Goal: Task Accomplishment & Management: Manage account settings

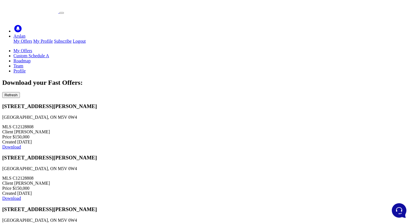
click at [49, 53] on link "Custom Schedule A" at bounding box center [31, 55] width 36 height 5
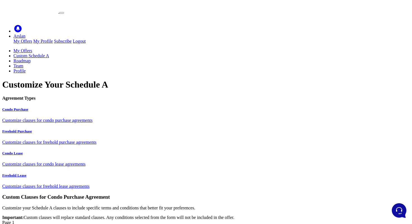
click at [23, 63] on link "Team" at bounding box center [18, 65] width 10 height 5
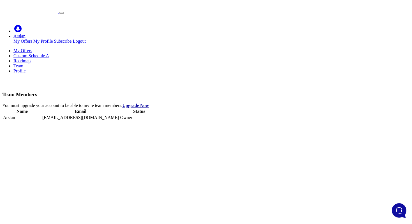
click at [309, 48] on ul "My Offers Custom Schedule A Roadmap Team Profile" at bounding box center [206, 60] width 408 height 25
click at [26, 68] on link "Profile" at bounding box center [19, 70] width 12 height 5
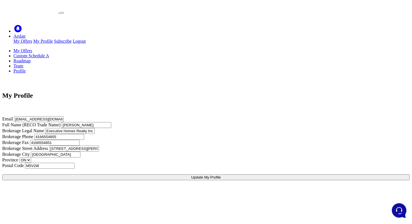
click at [32, 48] on link "My Offers" at bounding box center [22, 50] width 19 height 5
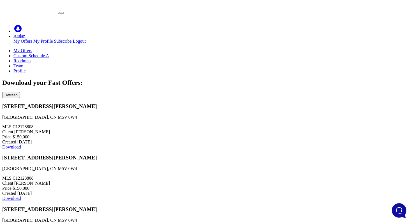
click at [26, 68] on link "Profile" at bounding box center [19, 70] width 12 height 5
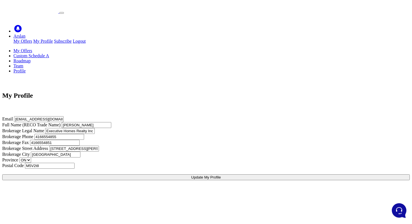
click at [32, 48] on link "My Offers" at bounding box center [22, 50] width 19 height 5
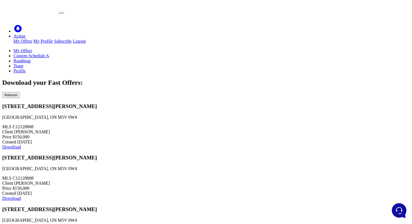
click at [49, 53] on link "Custom Schedule A" at bounding box center [31, 55] width 36 height 5
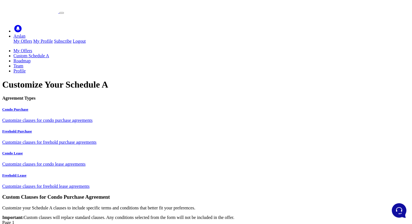
click at [71, 129] on div "Freehold Purchase Customize clauses for freehold purchase agreements" at bounding box center [206, 137] width 408 height 16
click at [77, 107] on link "Condo Purchase Customize clauses for condo purchase agreements" at bounding box center [206, 115] width 408 height 16
click at [26, 68] on link "Profile" at bounding box center [19, 70] width 12 height 5
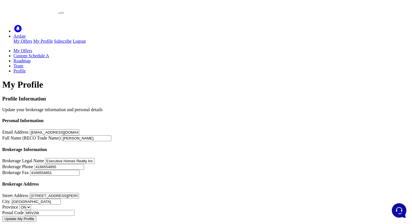
click at [26, 68] on link "Profile" at bounding box center [19, 70] width 12 height 5
click at [32, 48] on link "My Offers" at bounding box center [22, 50] width 19 height 5
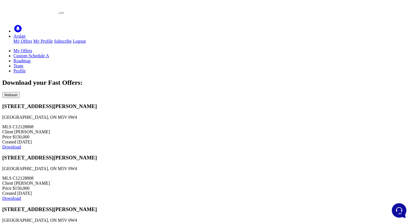
click at [26, 68] on link "Profile" at bounding box center [19, 70] width 12 height 5
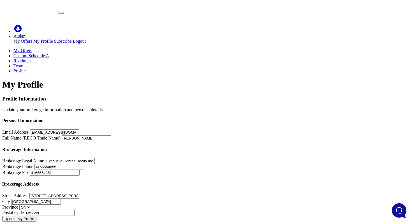
drag, startPoint x: 84, startPoint y: 73, endPoint x: 218, endPoint y: 83, distance: 133.9
click at [218, 96] on div "Profile Information Update your brokerage information and personal details" at bounding box center [206, 104] width 408 height 17
click at [137, 118] on h4 "Personal Information" at bounding box center [206, 120] width 408 height 5
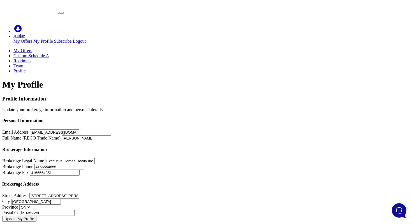
click at [137, 118] on h4 "Personal Information" at bounding box center [206, 120] width 408 height 5
copy div "Personal Information"
click at [211, 96] on div "Profile Information Update your brokerage information and personal details" at bounding box center [206, 104] width 408 height 17
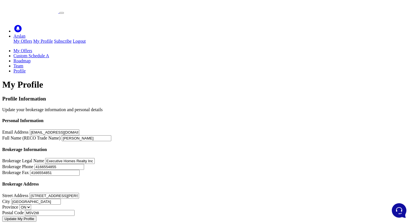
click at [31, 204] on select "ON" at bounding box center [25, 206] width 12 height 5
click at [284, 181] on h4 "Brokerage Address" at bounding box center [206, 183] width 408 height 5
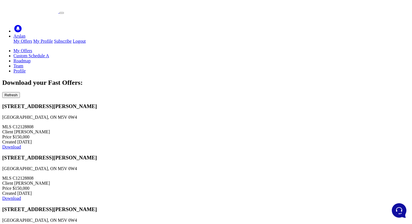
click at [26, 68] on link "Profile" at bounding box center [19, 70] width 12 height 5
click at [23, 63] on link "Team" at bounding box center [18, 65] width 10 height 5
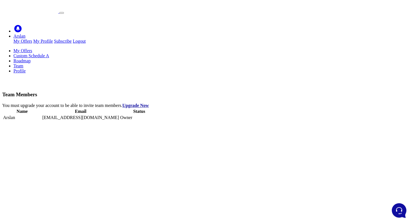
click at [26, 68] on link "Profile" at bounding box center [19, 70] width 12 height 5
click at [13, 68] on icon at bounding box center [13, 70] width 0 height 5
click at [32, 48] on link "My Offers" at bounding box center [22, 50] width 19 height 5
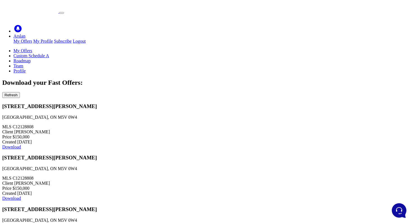
click at [26, 68] on link "Profile" at bounding box center [19, 70] width 12 height 5
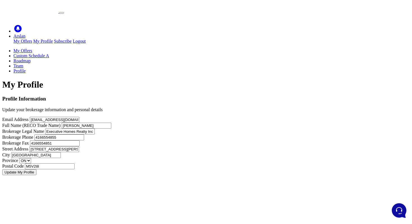
scroll to position [34, 0]
drag, startPoint x: 96, startPoint y: 38, endPoint x: 205, endPoint y: 58, distance: 110.7
click at [205, 96] on div "Profile Information Update your brokerage information and personal details" at bounding box center [206, 104] width 408 height 17
click at [160, 96] on div "Profile Information Update your brokerage information and personal details" at bounding box center [206, 104] width 408 height 17
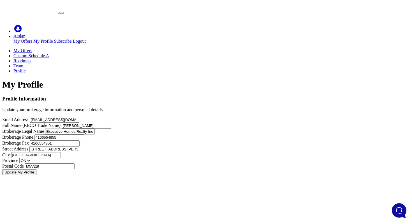
click at [32, 48] on link "My Offers" at bounding box center [22, 50] width 19 height 5
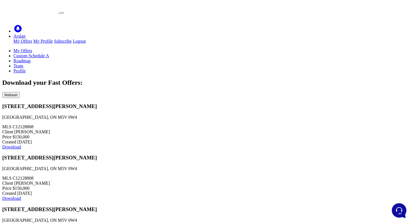
click at [49, 53] on link "Custom Schedule A" at bounding box center [31, 55] width 36 height 5
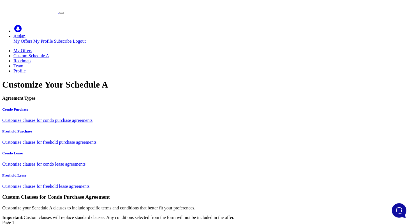
click at [32, 48] on link "My Offers" at bounding box center [22, 50] width 19 height 5
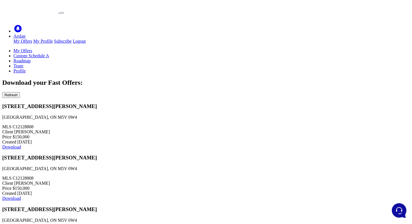
click at [26, 68] on link "Profile" at bounding box center [19, 70] width 12 height 5
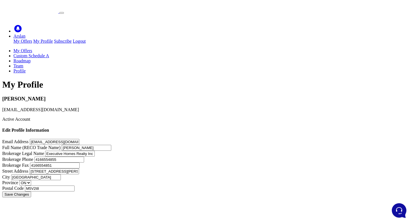
scroll to position [93, 0]
click at [31, 180] on select "ON" at bounding box center [25, 182] width 12 height 5
click at [270, 172] on form "Email Address support@forms.ltd Full Name (RECO Trade Name) Andrew Ahmed Broker…" at bounding box center [206, 168] width 408 height 58
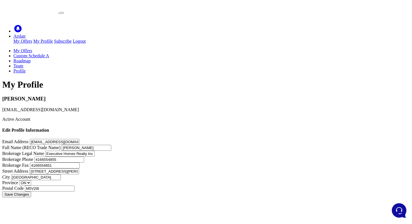
drag, startPoint x: 110, startPoint y: 36, endPoint x: 177, endPoint y: 67, distance: 73.6
click at [177, 96] on div "Andrew Ahmed support@forms.ltd Active Account" at bounding box center [206, 109] width 408 height 26
click at [285, 117] on div "Active Account" at bounding box center [206, 119] width 408 height 5
click at [49, 53] on link "Custom Schedule A" at bounding box center [31, 55] width 36 height 5
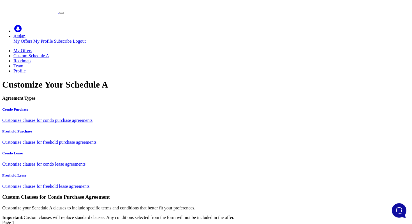
click at [13, 68] on icon at bounding box center [13, 70] width 0 height 5
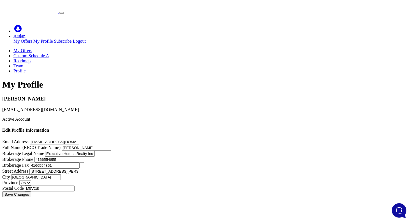
click at [32, 48] on link "My Offers" at bounding box center [22, 50] width 19 height 5
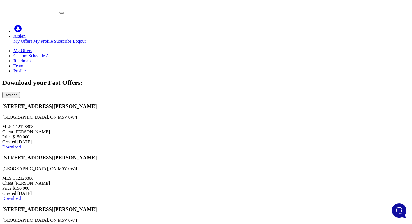
click at [49, 53] on link "Custom Schedule A" at bounding box center [31, 55] width 36 height 5
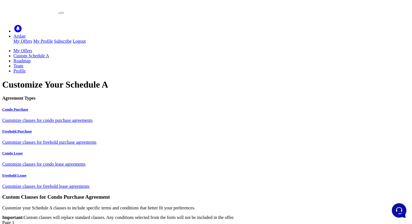
click at [13, 48] on icon at bounding box center [13, 50] width 0 height 5
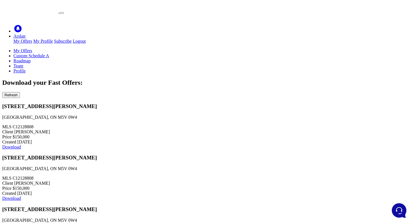
click at [183, 48] on ul "My Offers Custom Schedule A Roadmap Team Profile" at bounding box center [206, 60] width 408 height 25
click at [26, 68] on link "Profile" at bounding box center [19, 70] width 12 height 5
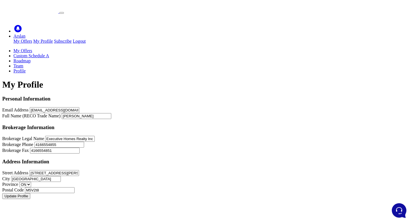
scroll to position [120, 0]
click at [75, 187] on input "M5V2t8" at bounding box center [50, 190] width 50 height 6
type input "M5V2T8"
click at [30, 196] on button "Update Profile" at bounding box center [16, 196] width 28 height 6
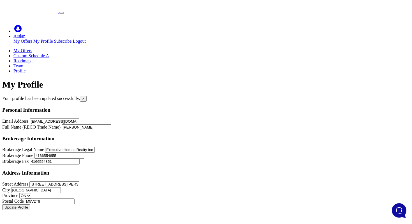
click at [84, 96] on span "×" at bounding box center [83, 98] width 2 height 4
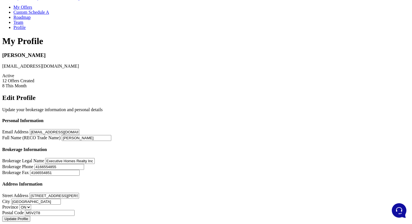
scroll to position [104, 0]
click at [168, 181] on h4 "Address Information" at bounding box center [206, 183] width 408 height 5
copy div "Address Information"
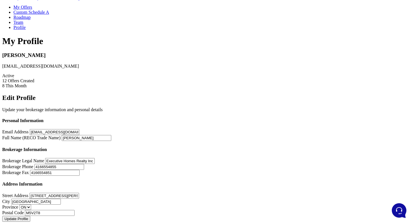
scroll to position [160, 0]
click at [203, 181] on h4 "Address Information" at bounding box center [206, 183] width 408 height 5
copy div "Address Information"
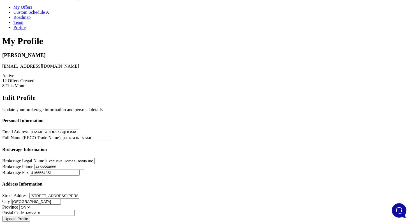
click at [210, 147] on div "Brokerage Information" at bounding box center [206, 149] width 408 height 5
click at [210, 147] on h4 "Brokerage Information" at bounding box center [206, 149] width 408 height 5
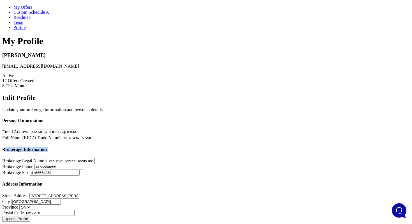
click at [210, 147] on h4 "Brokerage Information" at bounding box center [206, 149] width 408 height 5
copy div "Brokerage Information"
click at [263, 147] on div "Brokerage Information" at bounding box center [206, 149] width 408 height 5
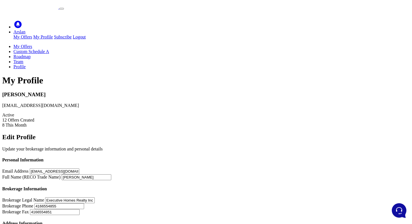
scroll to position [0, 0]
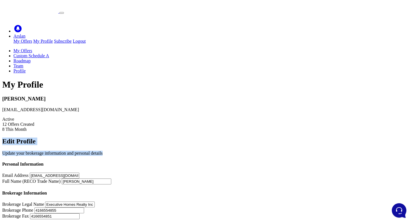
drag, startPoint x: 167, startPoint y: 76, endPoint x: 301, endPoint y: 93, distance: 135.4
click at [301, 137] on div "Edit Profile Update your brokerage information and personal details" at bounding box center [206, 146] width 408 height 18
copy div "Edit Profile Update your brokerage information and personal details"
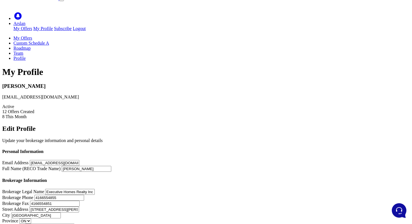
scroll to position [9, 0]
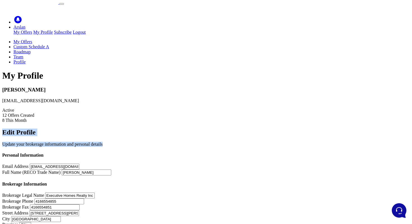
drag, startPoint x: 165, startPoint y: 69, endPoint x: 284, endPoint y: 83, distance: 119.7
click at [284, 128] on div "Edit Profile Update your brokerage information and personal details Personal In…" at bounding box center [206, 183] width 408 height 110
copy div "Edit Profile Update your brokerage information and personal details"
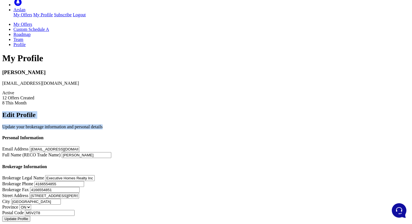
scroll to position [144, 0]
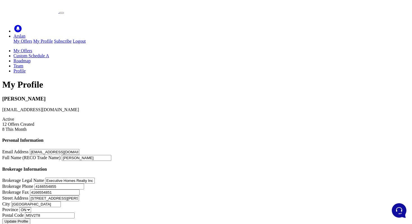
click at [32, 48] on link "My Offers" at bounding box center [22, 50] width 19 height 5
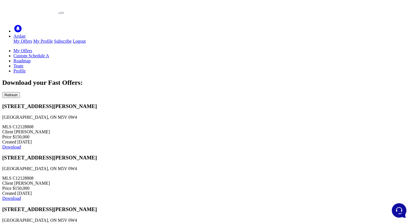
click at [49, 53] on link "Custom Schedule A" at bounding box center [31, 55] width 36 height 5
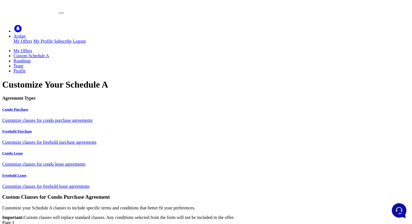
click at [26, 68] on link "Profile" at bounding box center [19, 70] width 12 height 5
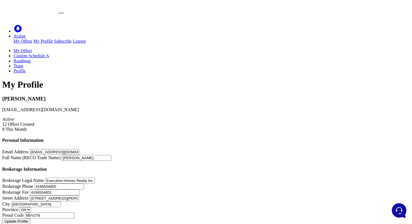
click at [126, 48] on li "My Offers" at bounding box center [211, 50] width 397 height 5
click at [32, 48] on link "My Offers" at bounding box center [22, 50] width 19 height 5
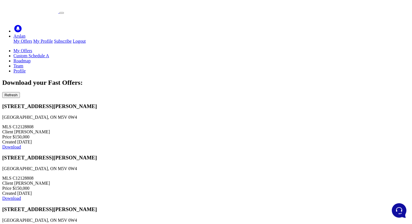
click at [13, 129] on span "Client" at bounding box center [7, 131] width 11 height 5
copy div "Client"
click at [245, 176] on div "MLS C12128808 Client Arslan Ahmed Price $150,000 Created Aug 25, 2025" at bounding box center [206, 186] width 408 height 20
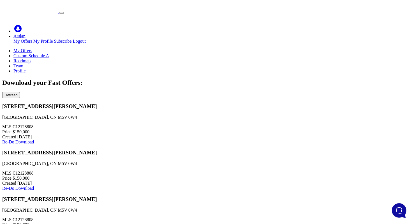
click at [14, 139] on span "Re-Do" at bounding box center [8, 141] width 12 height 5
click at [34, 139] on span "Re-Do" at bounding box center [28, 141] width 12 height 5
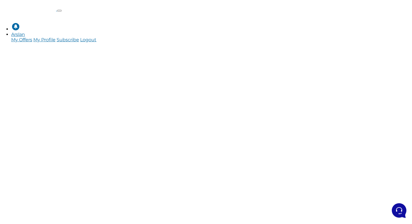
click at [56, 10] on img at bounding box center [28, 5] width 56 height 11
click at [25, 32] on link "Arslan" at bounding box center [18, 34] width 14 height 5
click at [32, 37] on link "My Offers" at bounding box center [21, 39] width 21 height 5
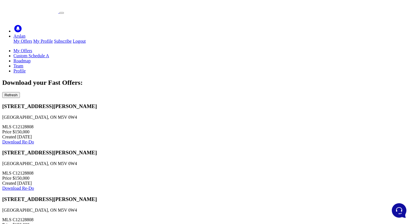
click at [34, 139] on span "Re-Do" at bounding box center [28, 141] width 12 height 5
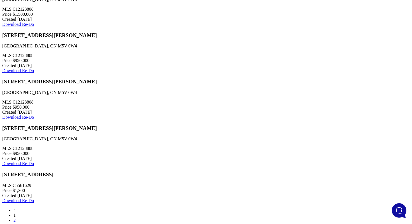
click at [341, 198] on div "Download Re-Do" at bounding box center [206, 200] width 408 height 5
click at [34, 198] on link "Re-Do" at bounding box center [28, 200] width 12 height 5
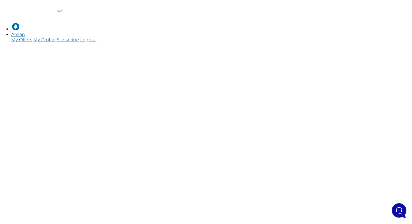
click at [25, 32] on link "Arslan" at bounding box center [18, 34] width 14 height 5
click at [32, 37] on link "My Offers" at bounding box center [21, 39] width 21 height 5
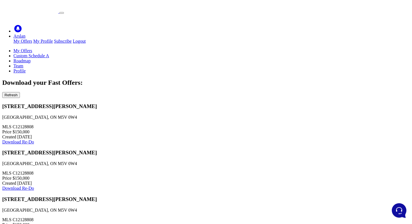
click at [49, 53] on link "Custom Schedule A" at bounding box center [31, 55] width 36 height 5
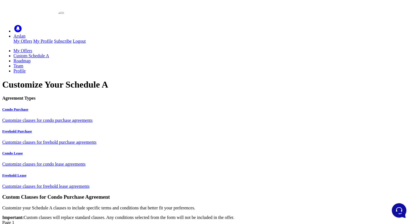
click at [32, 48] on link "My Offers" at bounding box center [22, 50] width 19 height 5
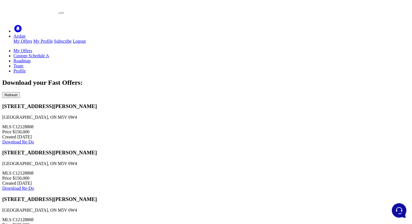
click at [26, 68] on link "Profile" at bounding box center [19, 70] width 12 height 5
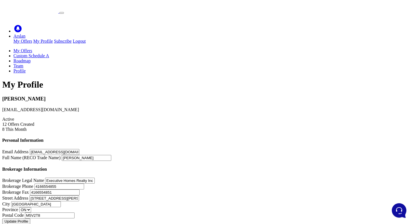
click at [32, 48] on link "My Offers" at bounding box center [22, 50] width 19 height 5
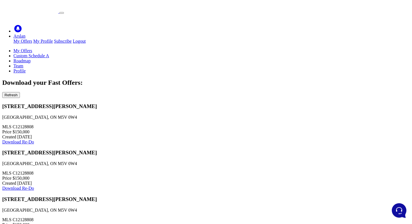
click at [26, 68] on link "Profile" at bounding box center [19, 70] width 12 height 5
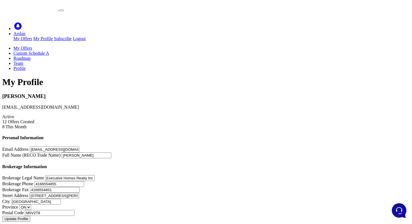
scroll to position [22, 0]
click at [49, 51] on link "Custom Schedule A" at bounding box center [31, 53] width 36 height 5
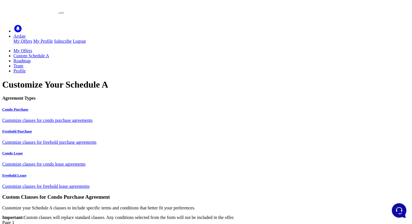
click at [32, 48] on link "My Offers" at bounding box center [22, 50] width 19 height 5
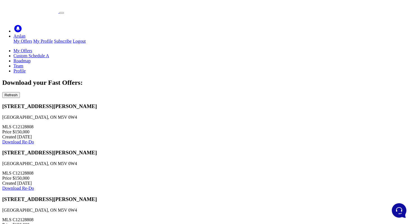
click at [26, 68] on link "Profile" at bounding box center [19, 70] width 12 height 5
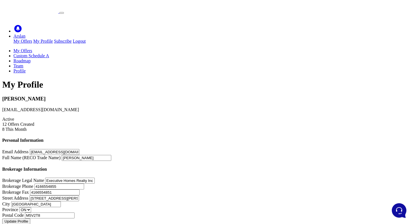
click at [111, 155] on input "[PERSON_NAME]" at bounding box center [87, 158] width 50 height 6
click at [32, 48] on link "My Offers" at bounding box center [22, 50] width 19 height 5
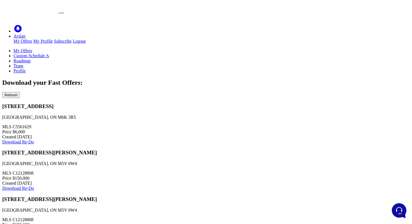
click at [267, 124] on div "MLS C5561629 Price $6,000 Created [DATE]" at bounding box center [206, 131] width 408 height 15
drag, startPoint x: 87, startPoint y: 32, endPoint x: 303, endPoint y: 44, distance: 216.3
copy main "My Offers Custom Schedule A Roadmap Team Profile"
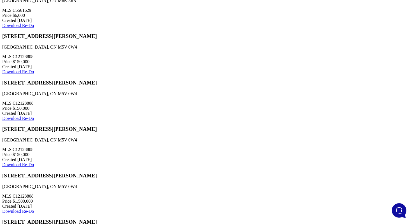
scroll to position [320, 0]
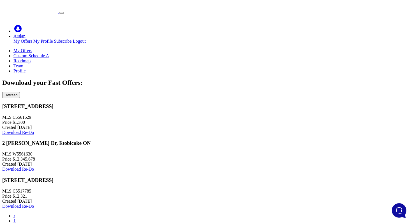
click at [194, 220] on ul "‹ 1 2 ›" at bounding box center [206, 223] width 408 height 20
click at [16, 218] on link "1" at bounding box center [14, 220] width 2 height 5
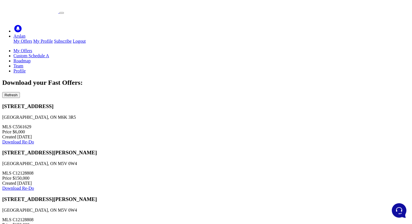
click at [49, 53] on link "Custom Schedule A" at bounding box center [31, 55] width 36 height 5
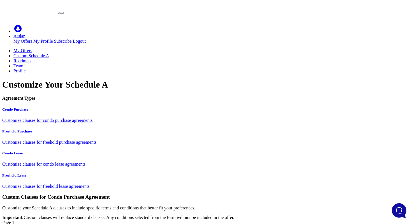
click at [32, 48] on link "My Offers" at bounding box center [22, 50] width 19 height 5
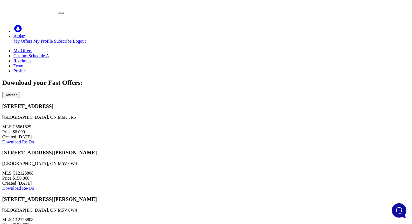
click at [174, 48] on ul "My Offers Custom Schedule A Roadmap Team Profile" at bounding box center [206, 60] width 408 height 25
click at [49, 53] on link "Custom Schedule A" at bounding box center [31, 55] width 36 height 5
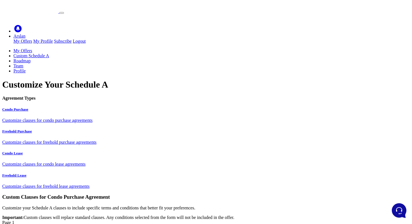
click at [26, 68] on link "Profile" at bounding box center [19, 70] width 12 height 5
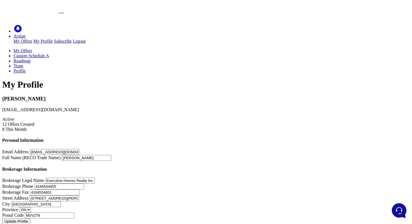
click at [32, 48] on link "My Offers" at bounding box center [22, 50] width 19 height 5
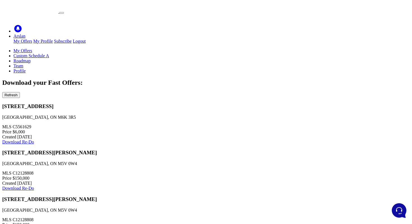
click at [284, 103] on div "150 East Liberty Street Toronto, ON M6K 3R5 MLS C5561629 Price $6,000 Created A…" at bounding box center [206, 123] width 408 height 41
